Goal: Download file/media

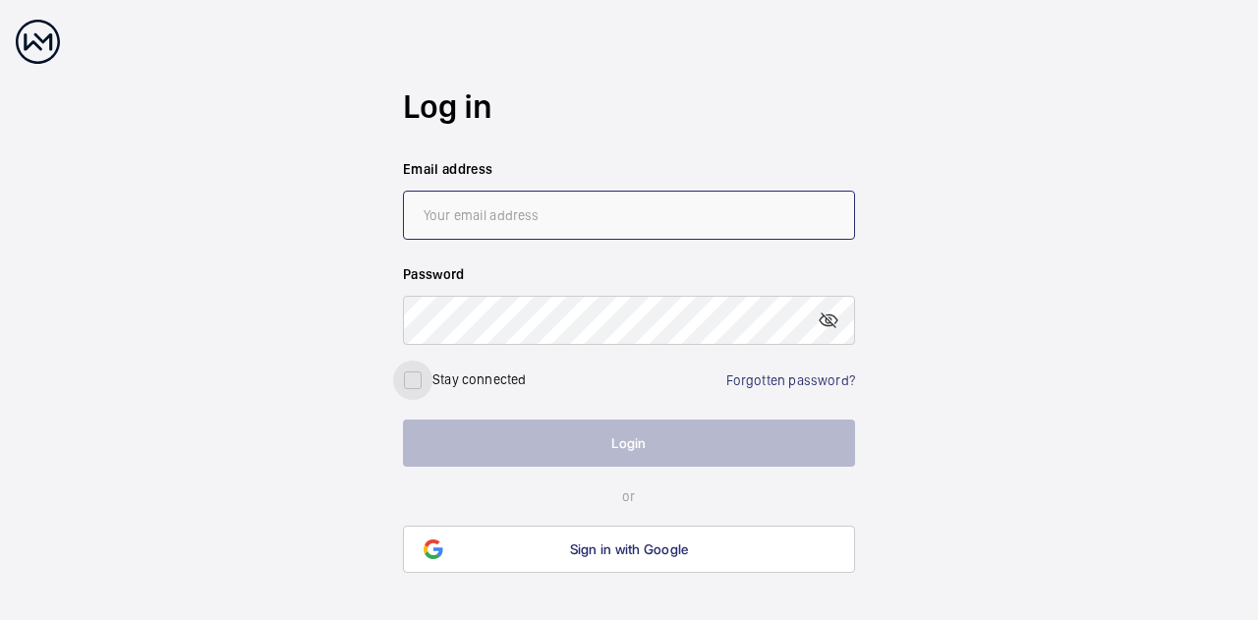
type input "[EMAIL_ADDRESS][DOMAIN_NAME]"
click at [418, 377] on input "checkbox" at bounding box center [412, 380] width 39 height 39
checkbox input "true"
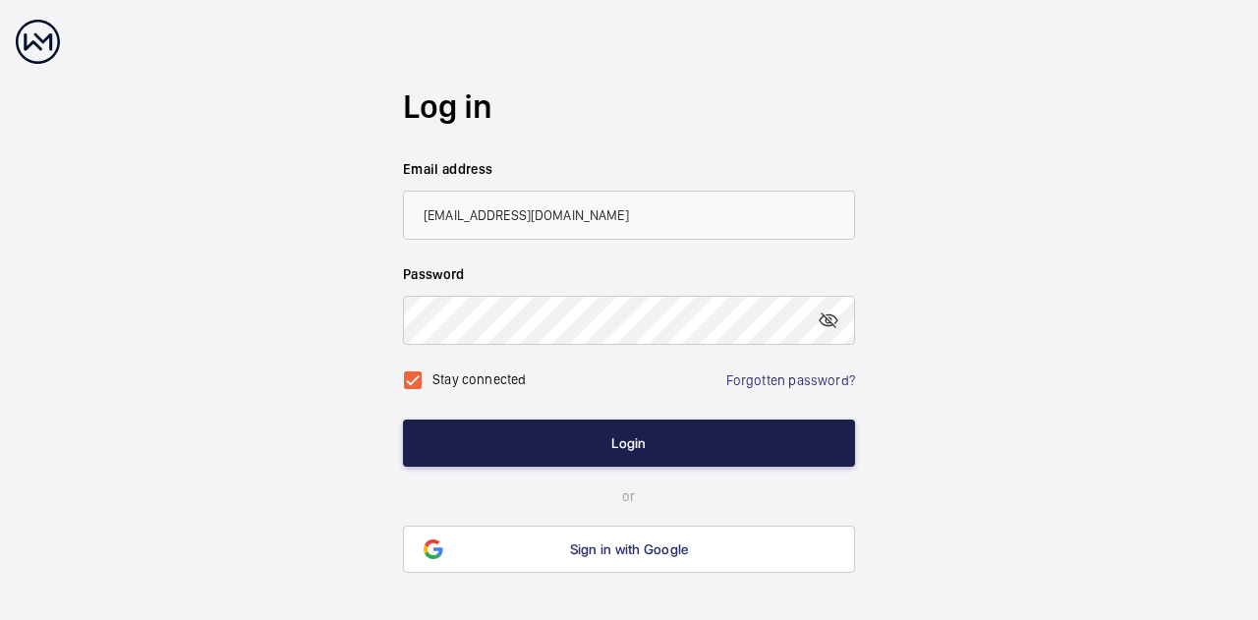
click at [553, 441] on button "Login" at bounding box center [629, 443] width 452 height 47
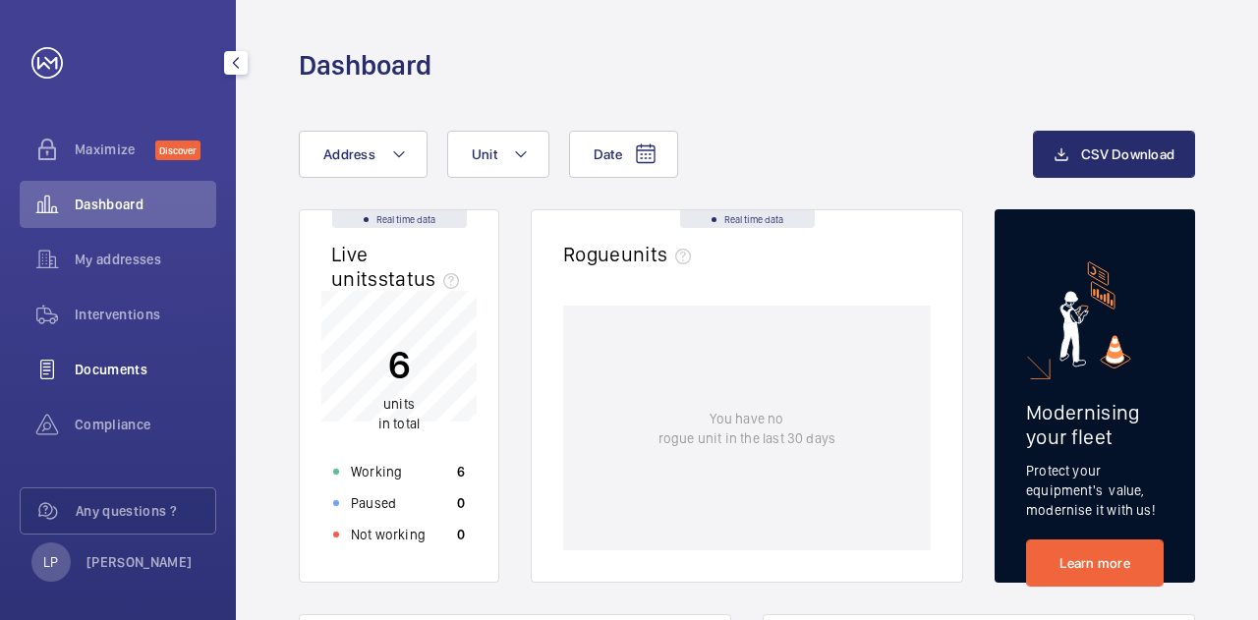
click at [92, 377] on span "Documents" at bounding box center [146, 370] width 142 height 20
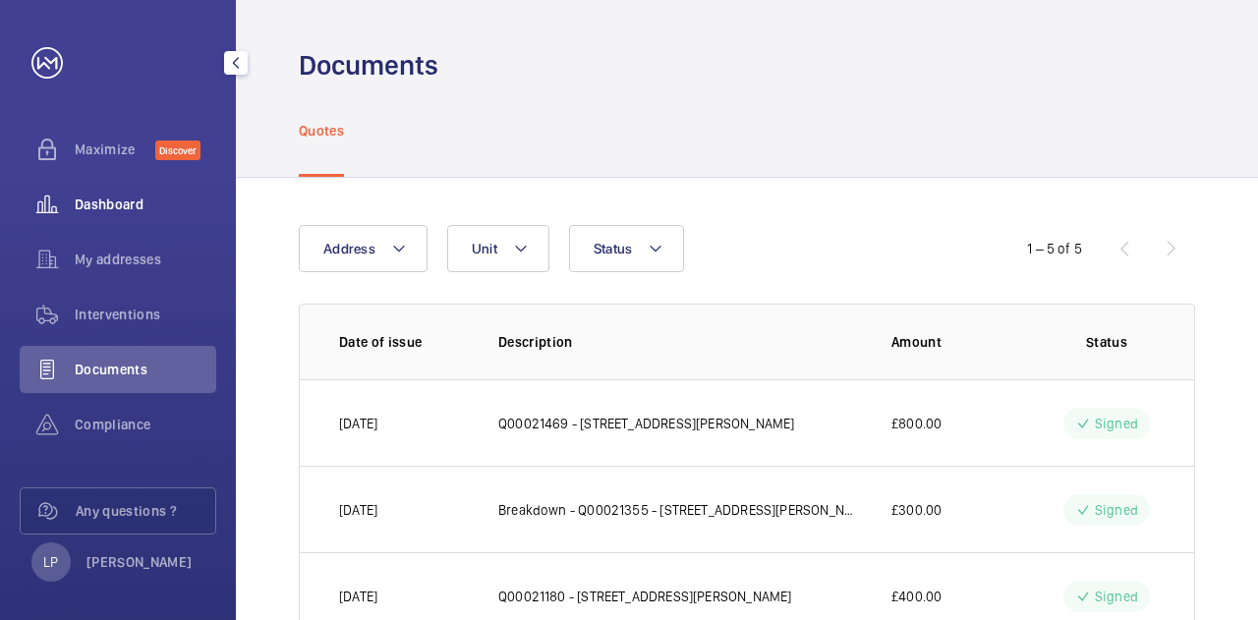
click at [93, 197] on span "Dashboard" at bounding box center [146, 205] width 142 height 20
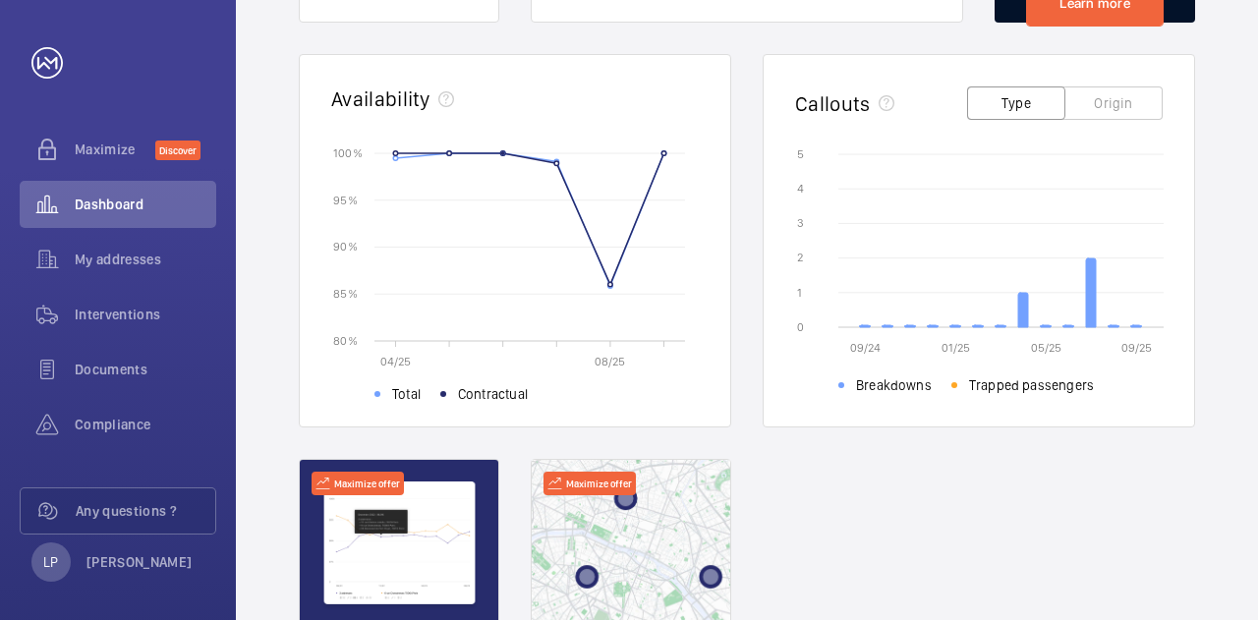
scroll to position [328, 0]
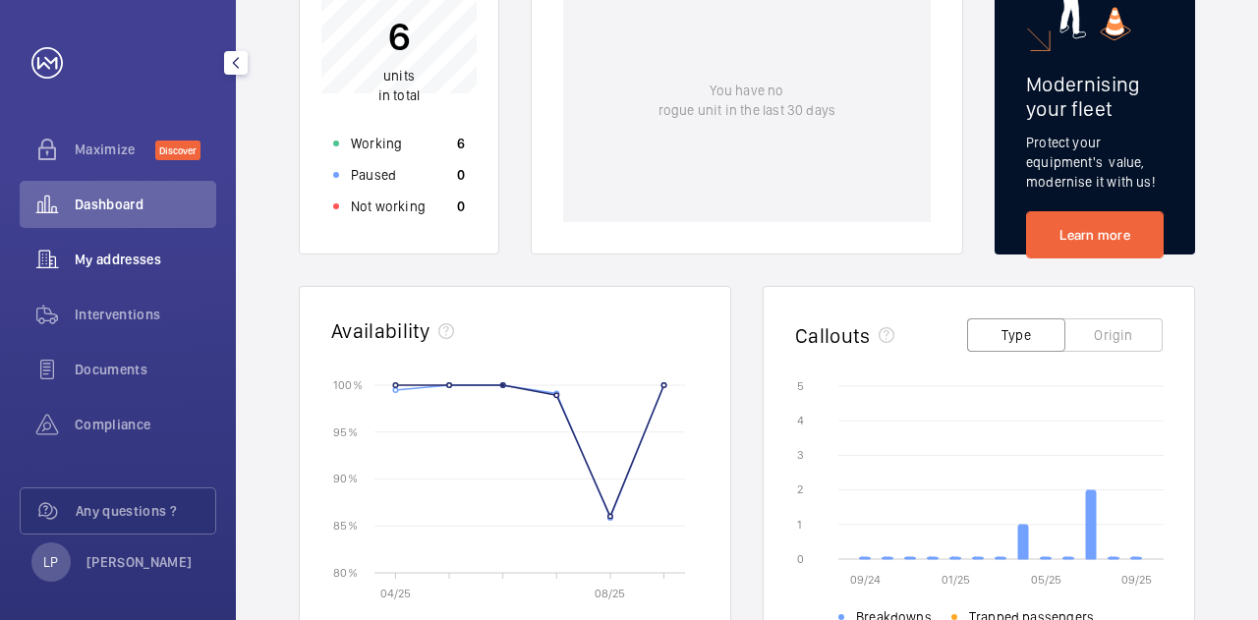
click at [89, 253] on span "My addresses" at bounding box center [146, 260] width 142 height 20
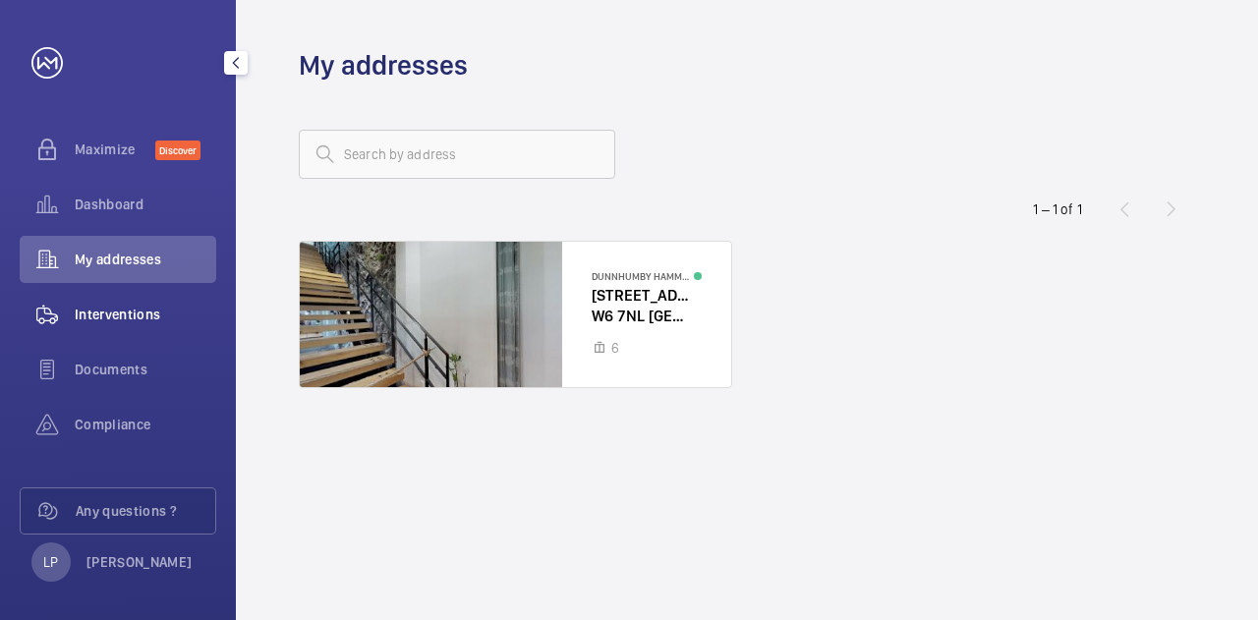
click at [114, 320] on span "Interventions" at bounding box center [146, 315] width 142 height 20
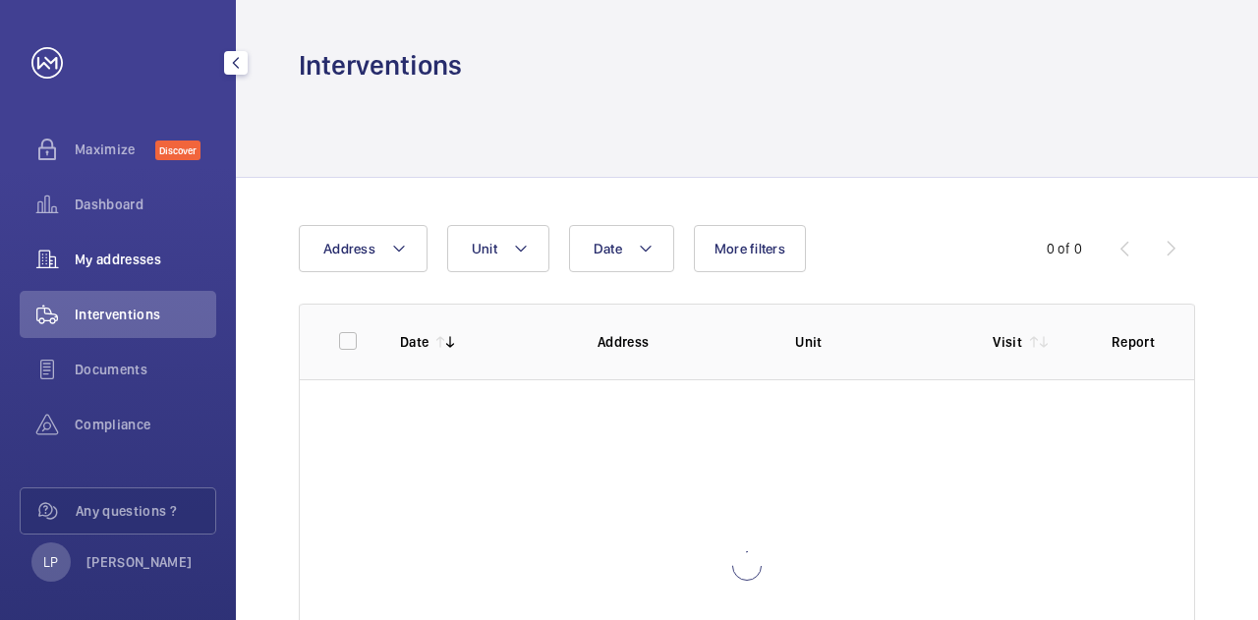
click at [115, 247] on div "My addresses" at bounding box center [118, 259] width 197 height 47
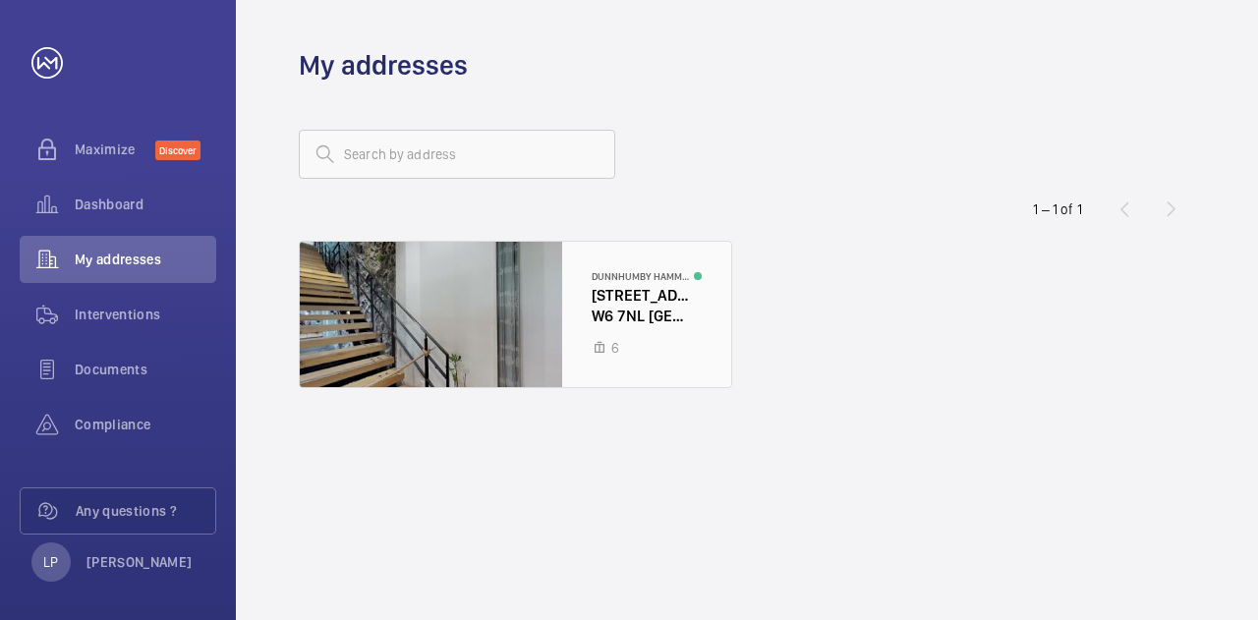
click at [623, 319] on div at bounding box center [516, 314] width 432 height 145
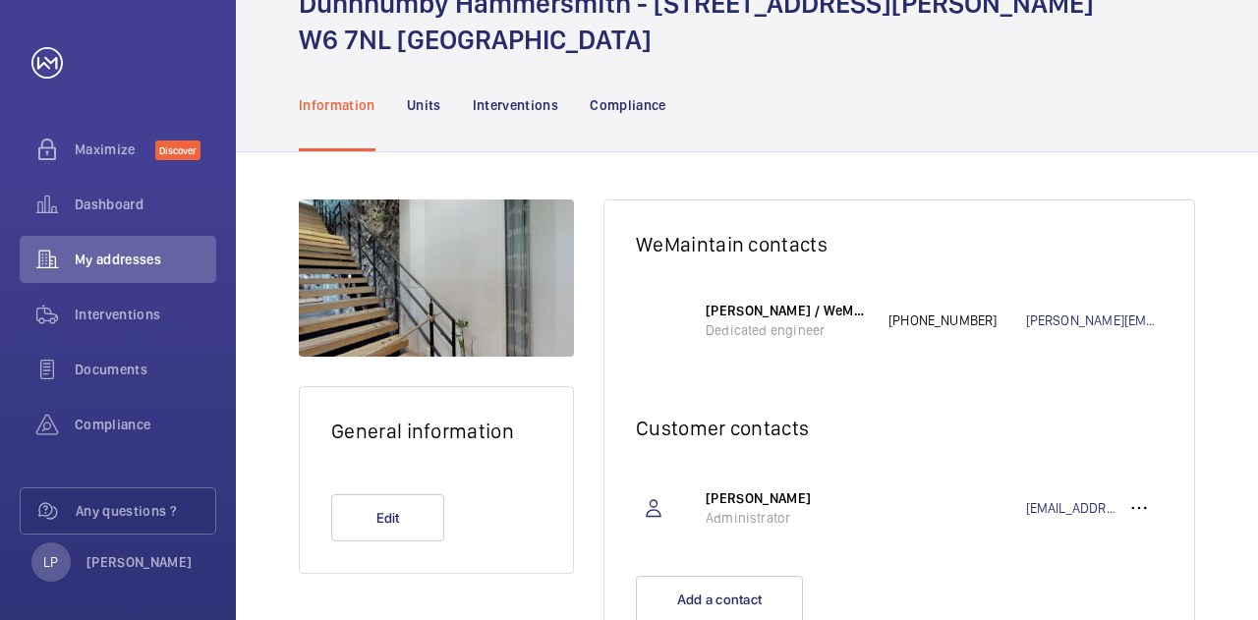
scroll to position [183, 0]
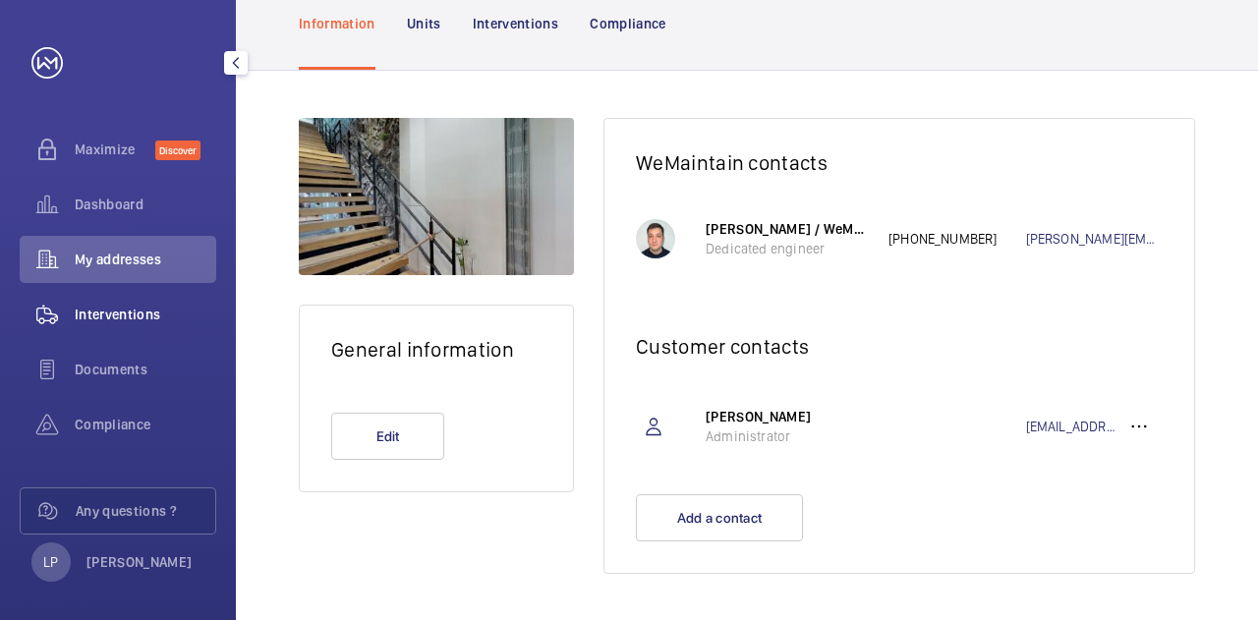
click at [81, 314] on span "Interventions" at bounding box center [146, 315] width 142 height 20
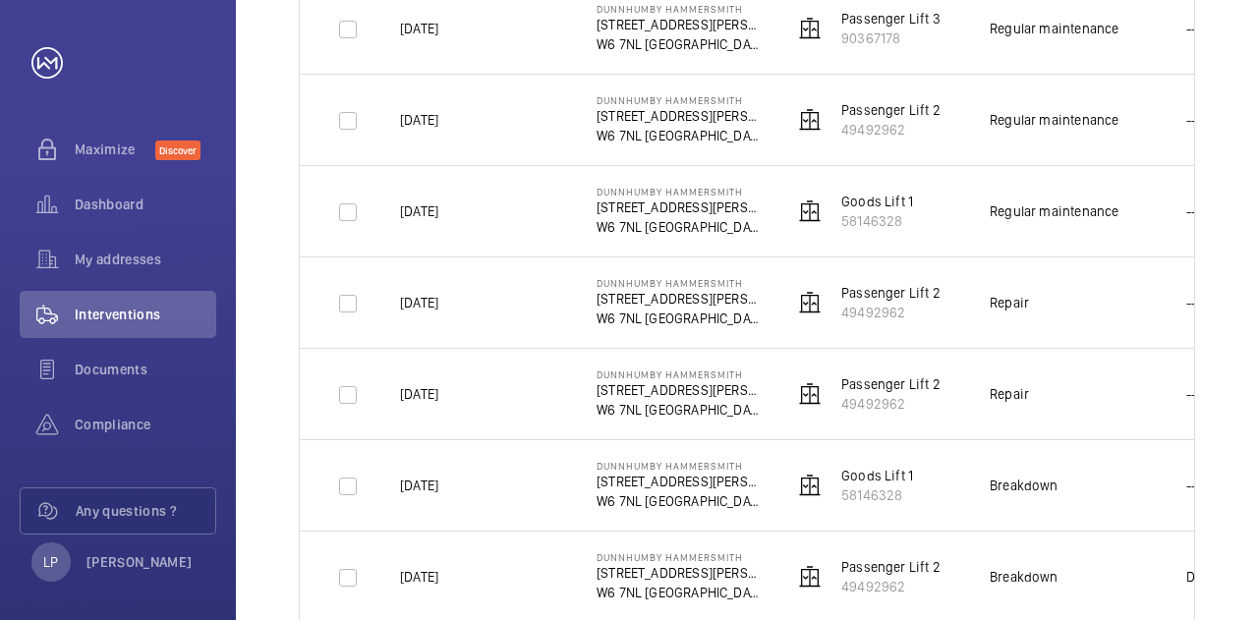
scroll to position [599, 0]
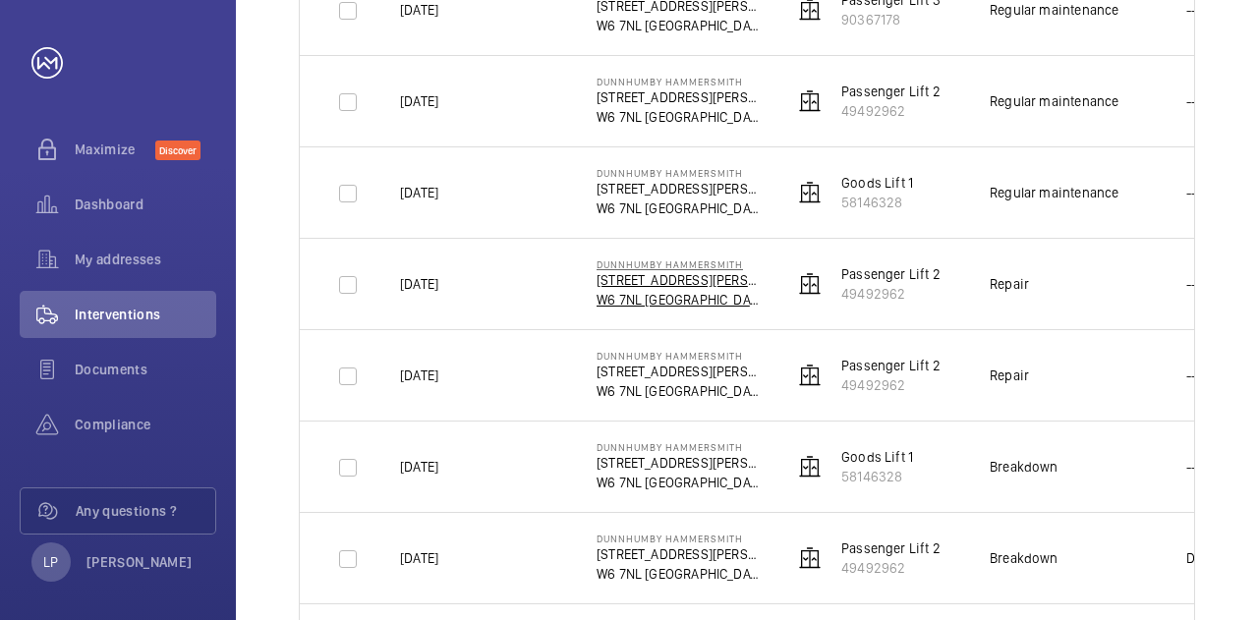
click at [678, 280] on p "[STREET_ADDRESS][PERSON_NAME]" at bounding box center [679, 280] width 165 height 20
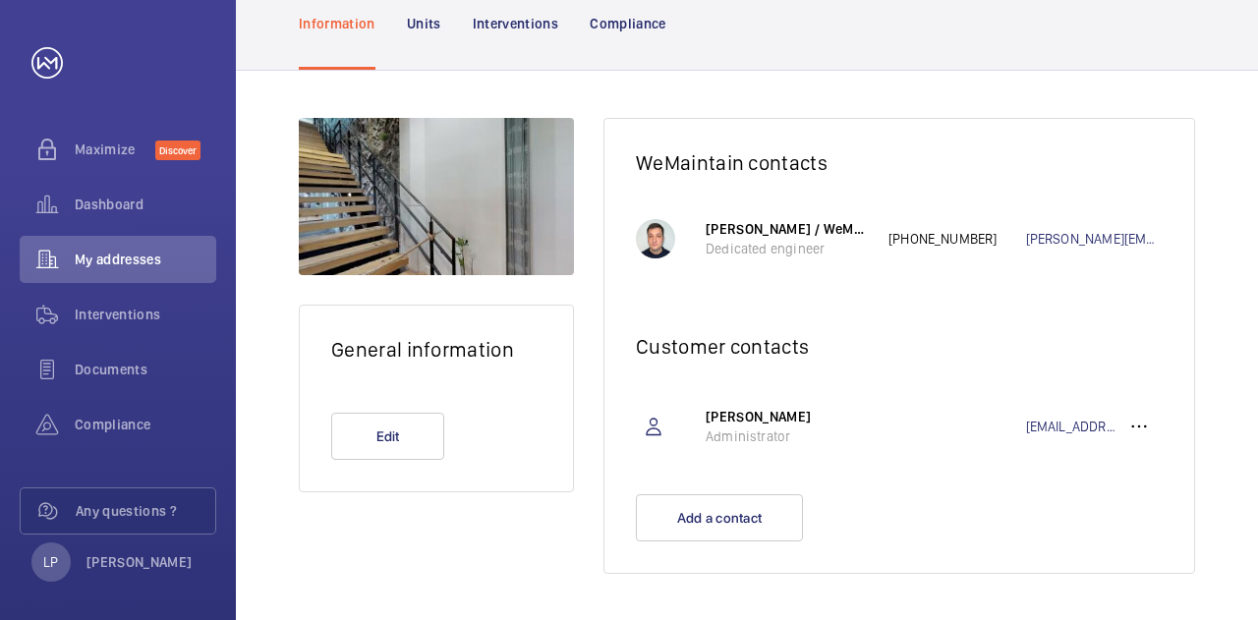
scroll to position [183, 0]
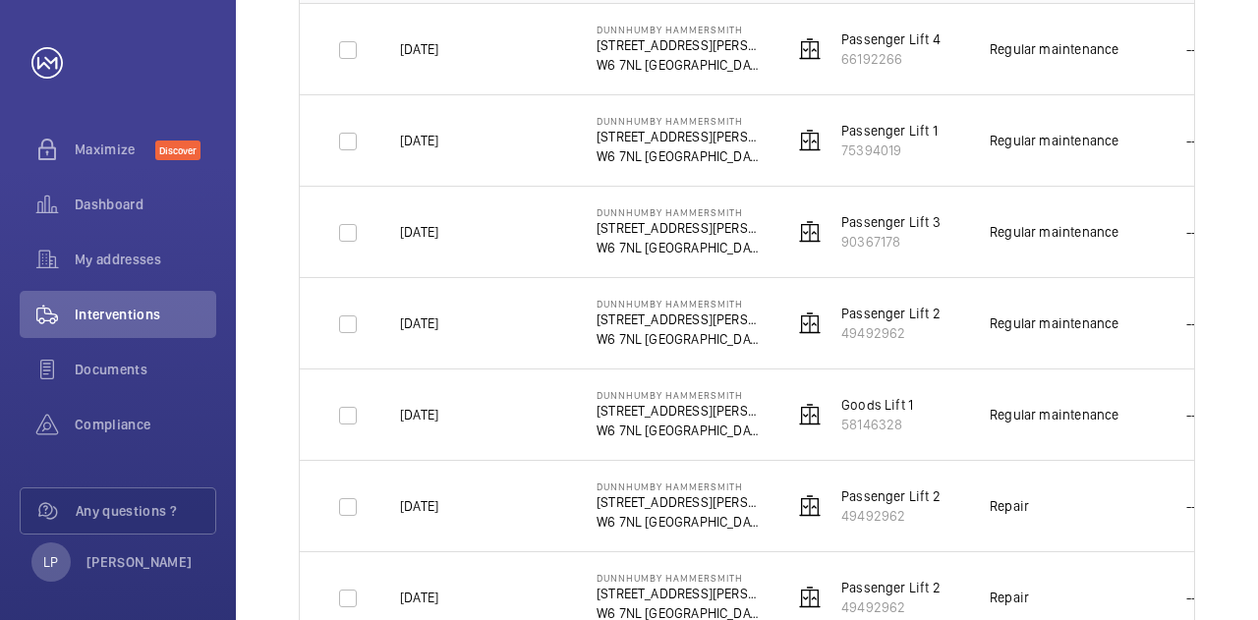
scroll to position [0, 129]
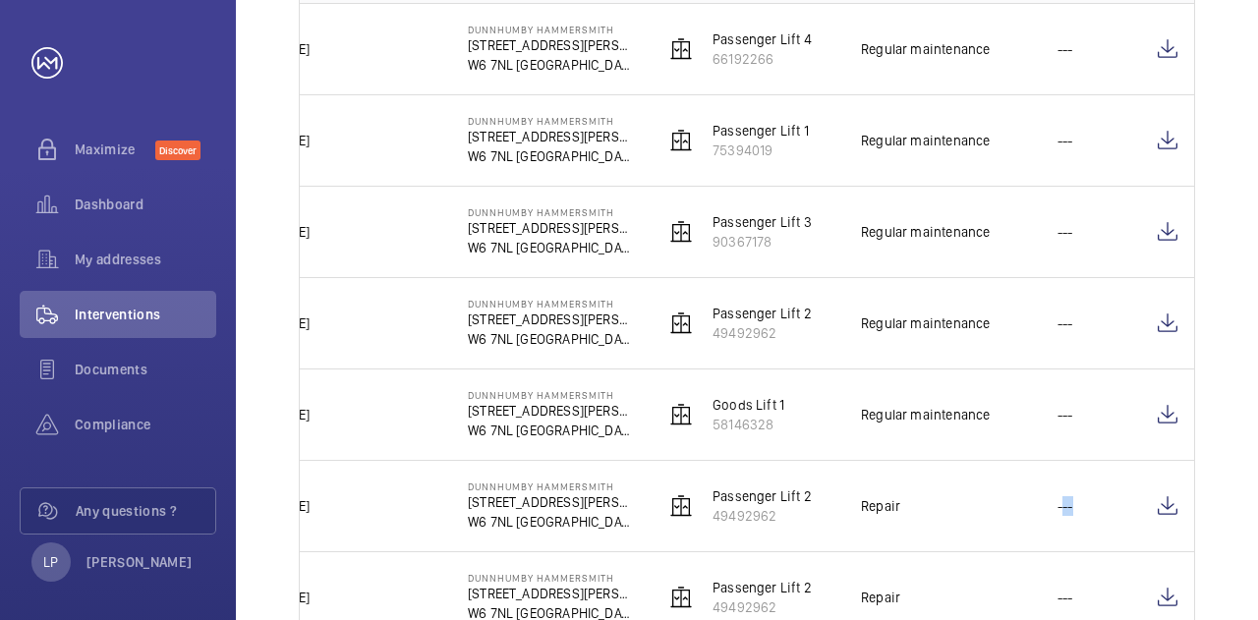
drag, startPoint x: 1188, startPoint y: 504, endPoint x: 1227, endPoint y: 500, distance: 39.5
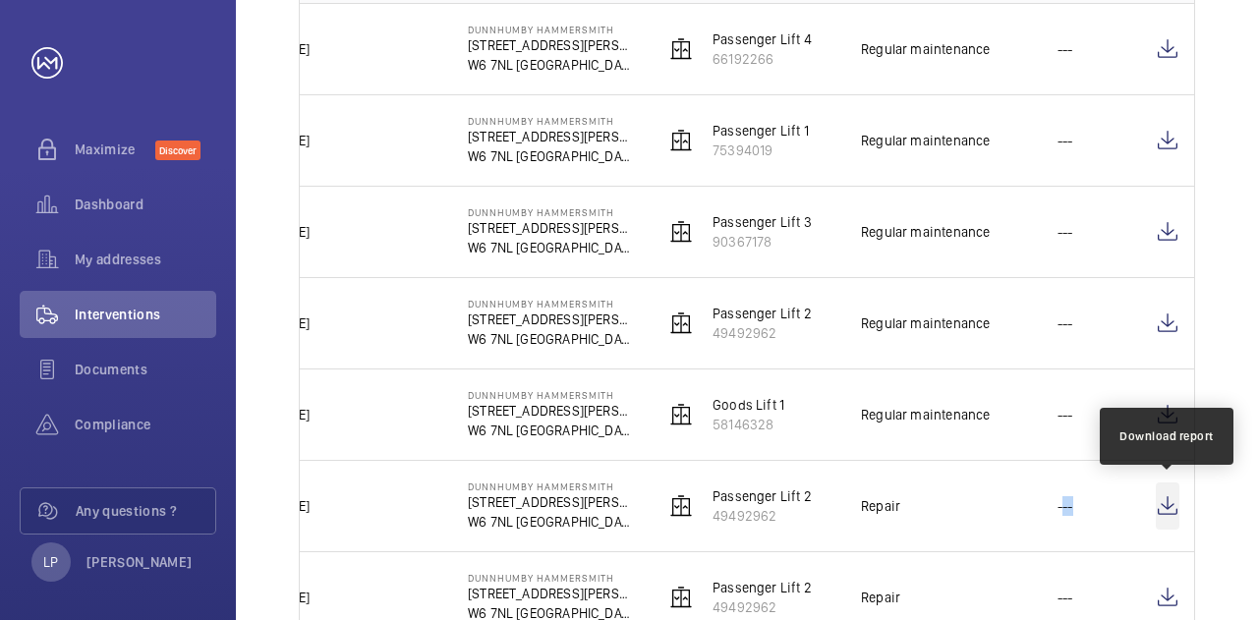
click at [1164, 500] on wm-front-icon-button at bounding box center [1168, 506] width 24 height 47
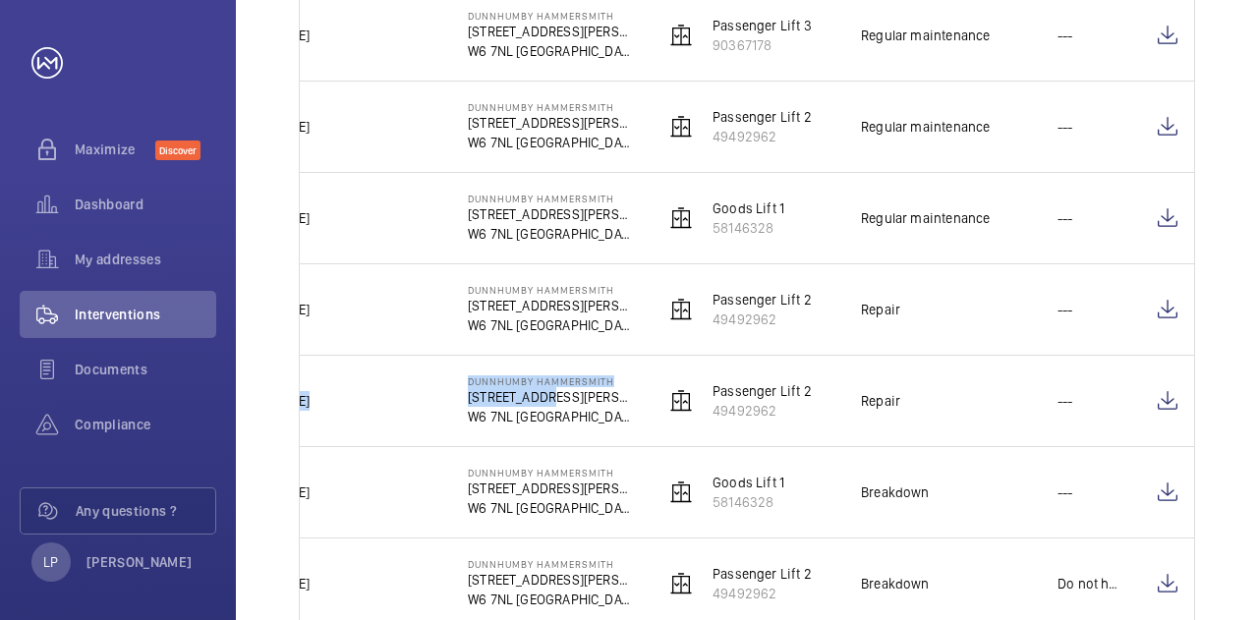
scroll to position [0, 0]
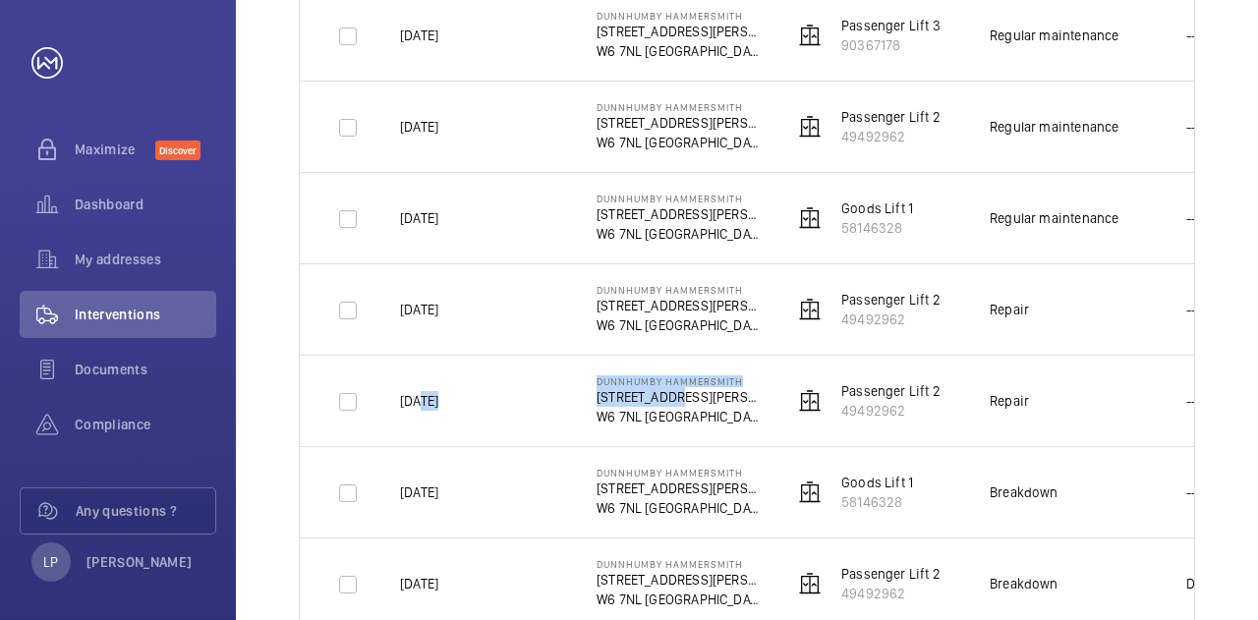
drag, startPoint x: 541, startPoint y: 392, endPoint x: 493, endPoint y: 399, distance: 47.7
click at [0, 0] on tr "[DATE] Dunnhumby Hammersmith [STREET_ADDRESS][PERSON_NAME] Passenger Lift 2 494…" at bounding box center [0, 0] width 0 height 0
click at [517, 390] on td "[DATE]" at bounding box center [467, 400] width 197 height 91
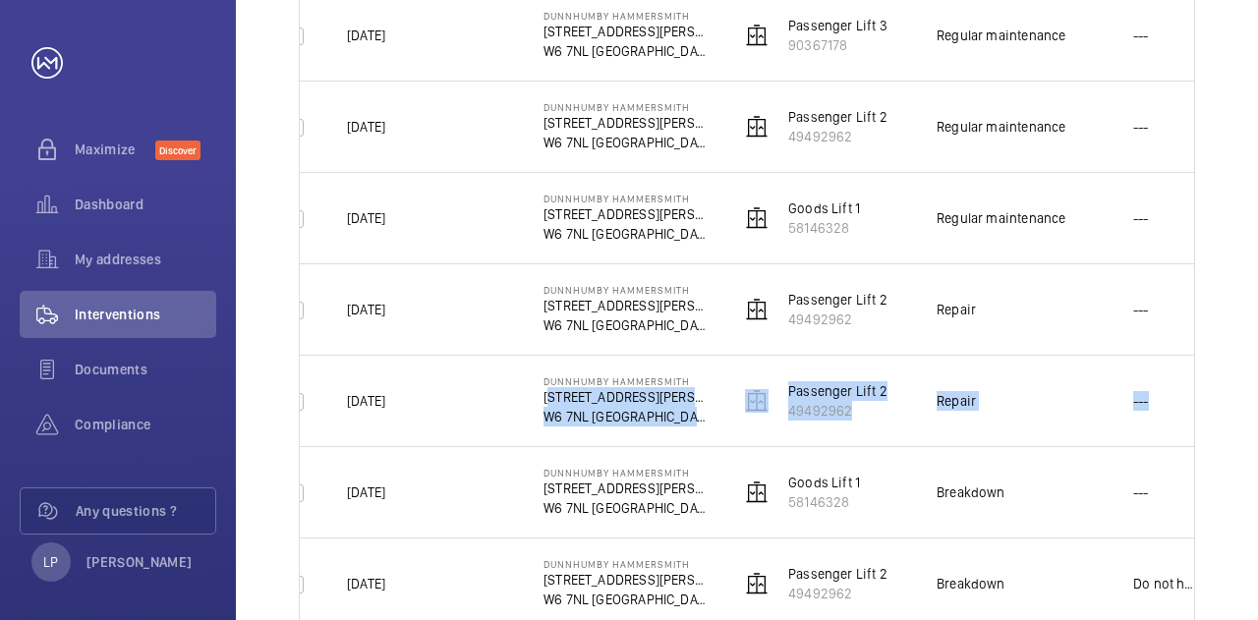
scroll to position [0, 129]
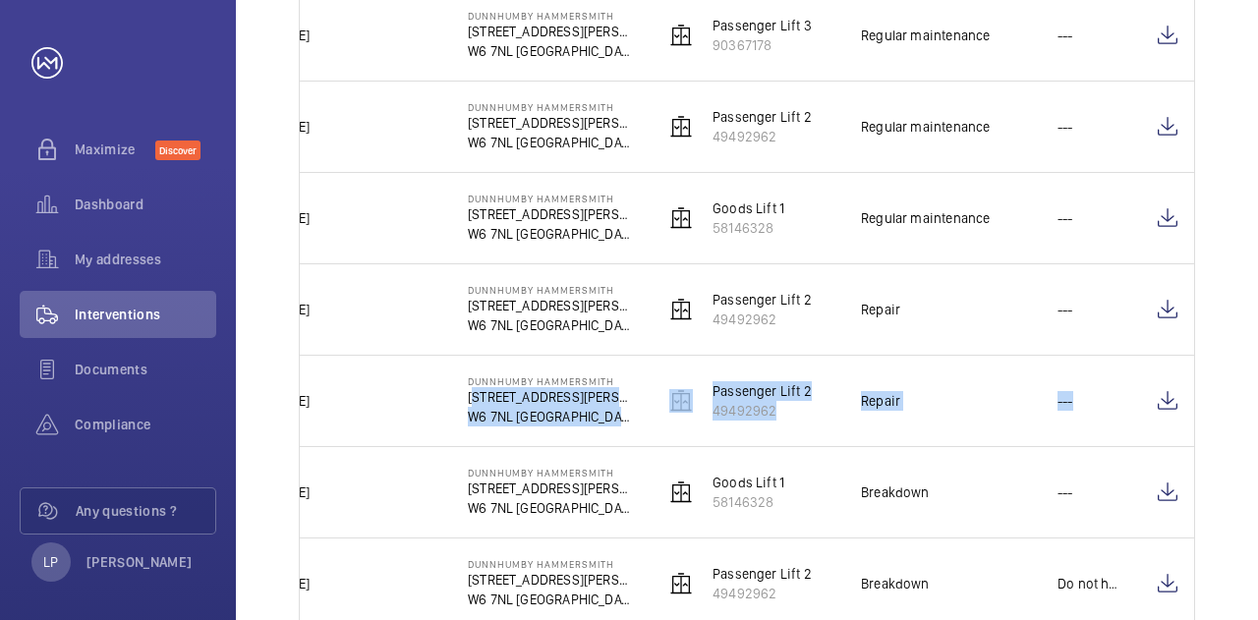
drag, startPoint x: 592, startPoint y: 390, endPoint x: 1257, endPoint y: 373, distance: 665.8
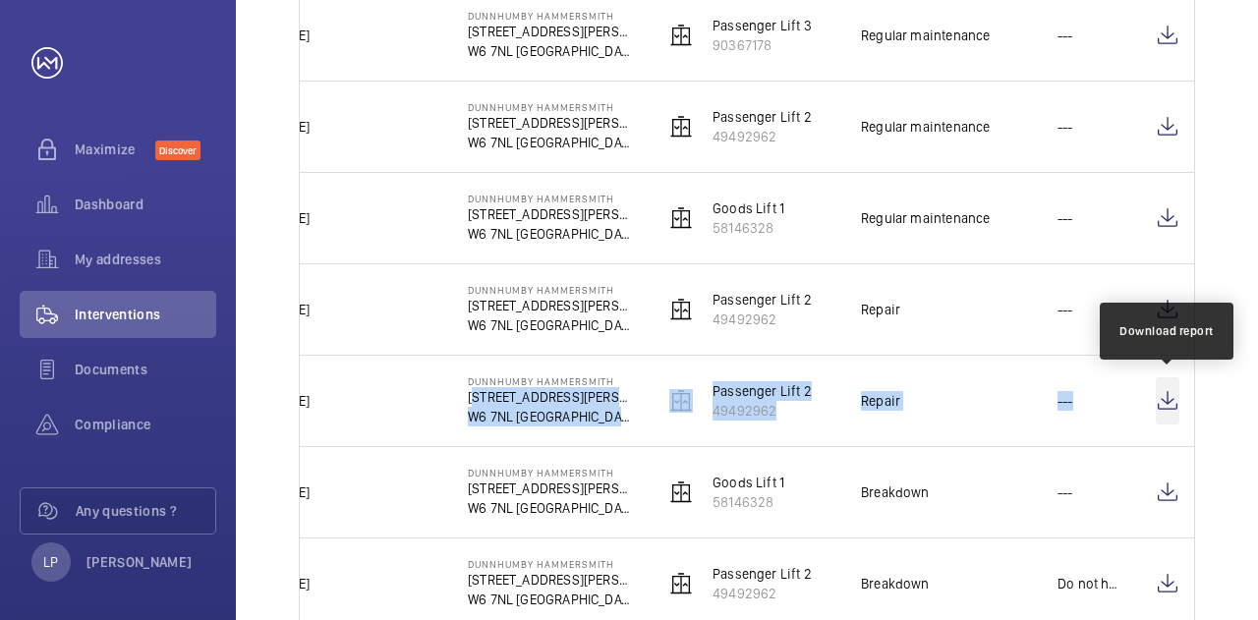
click at [1165, 403] on wm-front-icon-button at bounding box center [1168, 400] width 24 height 47
